Goal: Find specific page/section: Find specific page/section

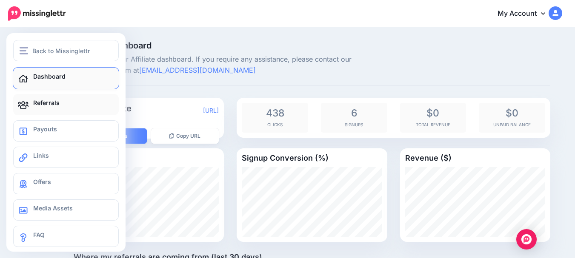
click at [23, 108] on icon at bounding box center [23, 105] width 11 height 8
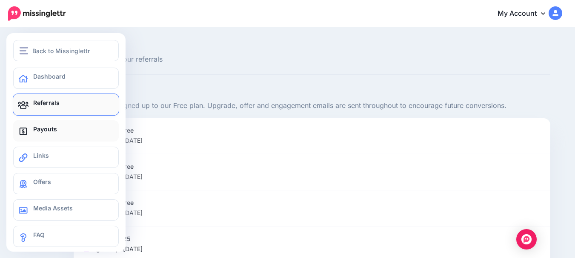
click at [37, 131] on span "Payouts" at bounding box center [45, 128] width 24 height 7
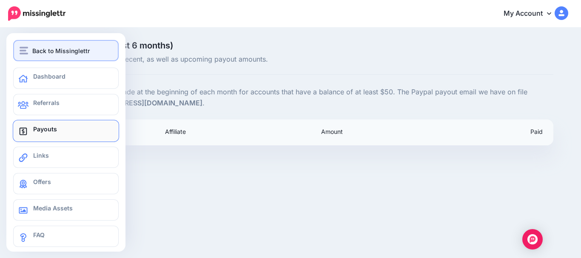
click at [47, 48] on span "Back to Missinglettr" at bounding box center [60, 51] width 57 height 10
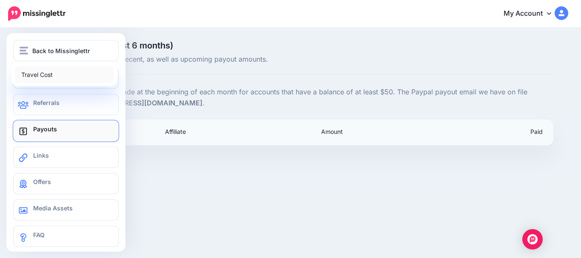
click at [43, 77] on link "Travel Cost" at bounding box center [64, 74] width 99 height 17
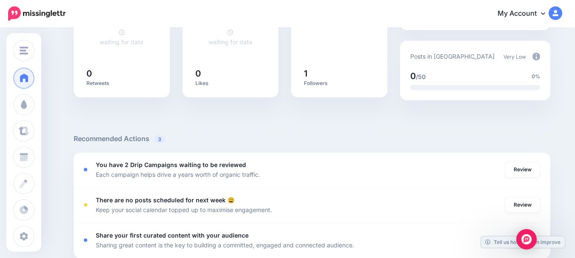
scroll to position [212, 0]
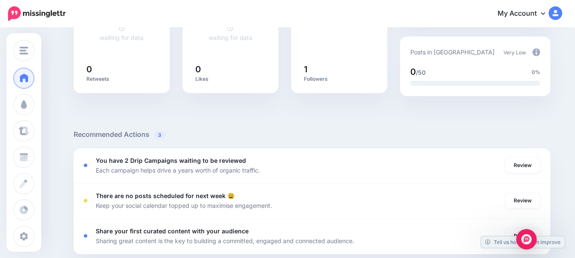
drag, startPoint x: 581, startPoint y: 72, endPoint x: 581, endPoint y: 137, distance: 65.5
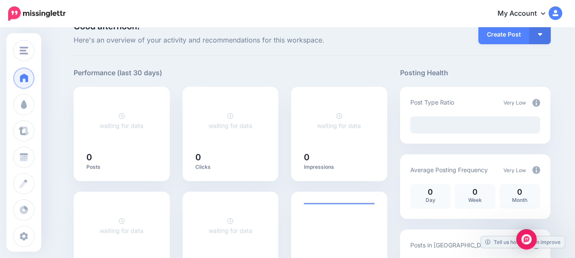
scroll to position [14, 0]
